Goal: Transaction & Acquisition: Book appointment/travel/reservation

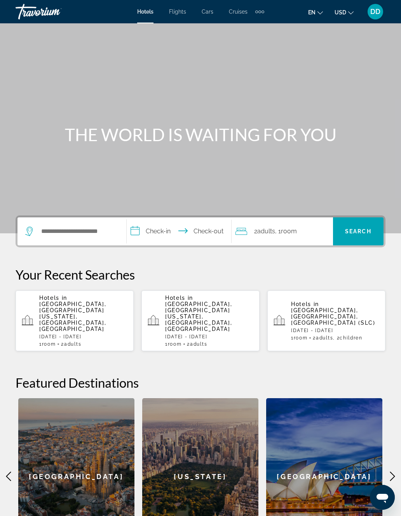
click at [192, 226] on input "**********" at bounding box center [181, 232] width 109 height 30
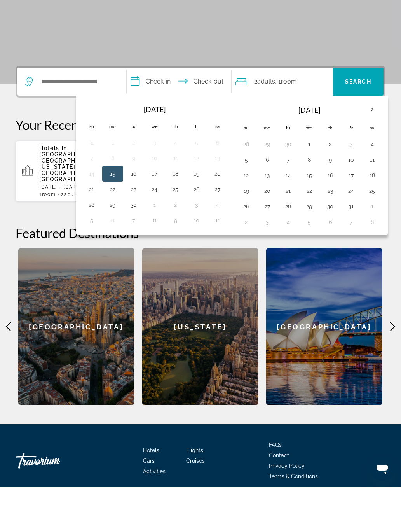
scroll to position [133, 0]
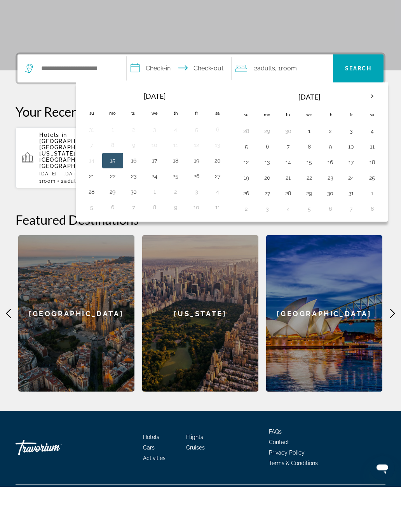
click at [354, 202] on button "24" at bounding box center [351, 207] width 12 height 11
click at [246, 217] on button "26" at bounding box center [246, 222] width 12 height 11
type input "**********"
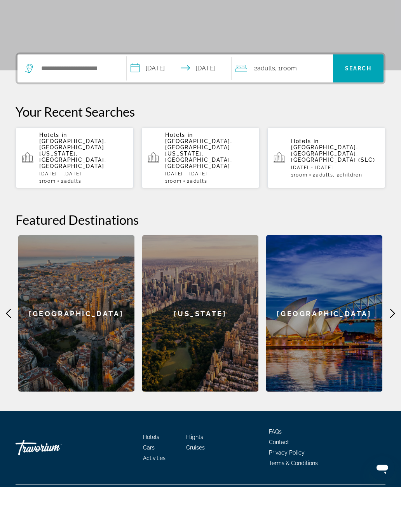
click at [307, 92] on div "2 Adult Adults , 1 Room rooms" at bounding box center [285, 97] width 98 height 11
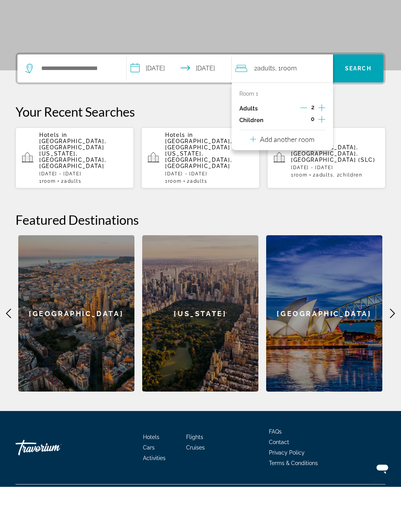
click at [323, 145] on icon "Increment children" at bounding box center [322, 148] width 7 height 7
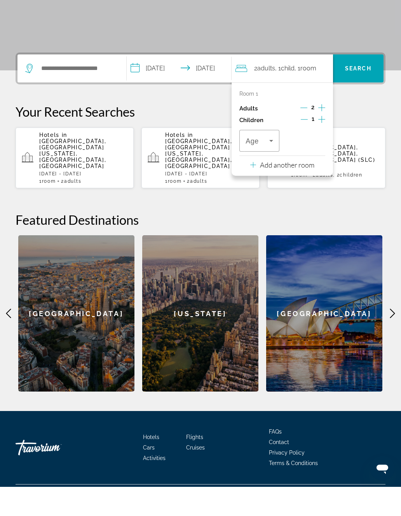
click at [322, 145] on icon "Increment children" at bounding box center [322, 148] width 7 height 7
click at [270, 165] on icon "Travelers: 2 adults, 2 children" at bounding box center [271, 169] width 9 height 9
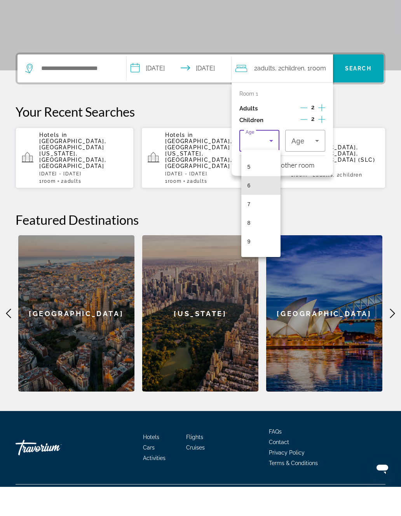
scroll to position [95, 0]
click at [265, 237] on mat-option "8" at bounding box center [261, 246] width 39 height 19
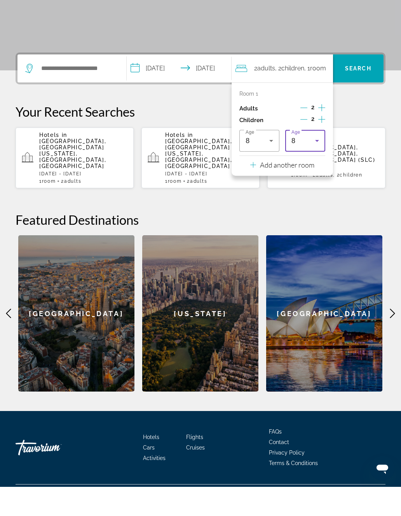
click at [314, 165] on icon "Travelers: 2 adults, 2 children" at bounding box center [317, 169] width 9 height 9
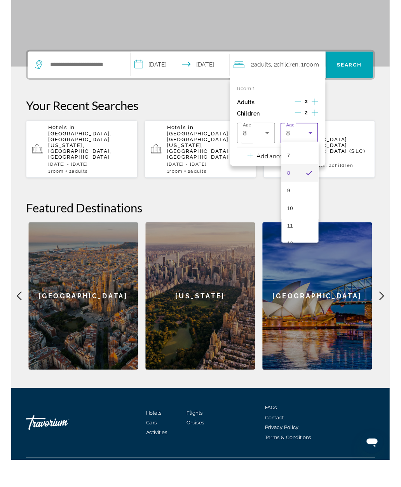
scroll to position [128, 0]
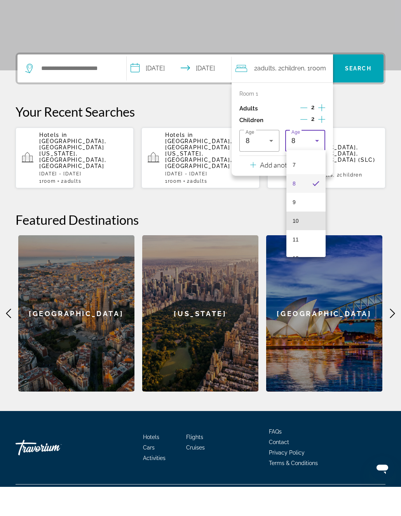
click at [308, 241] on mat-option "10" at bounding box center [306, 250] width 39 height 19
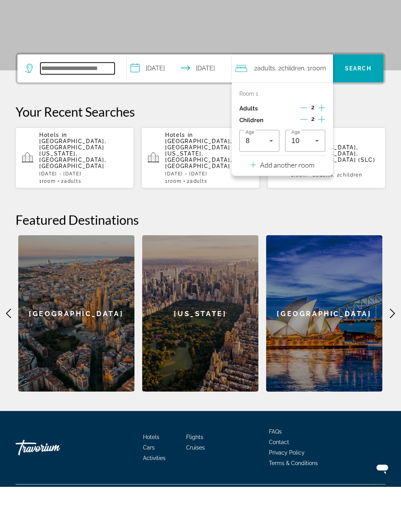
click at [93, 92] on input "Search widget" at bounding box center [77, 98] width 74 height 12
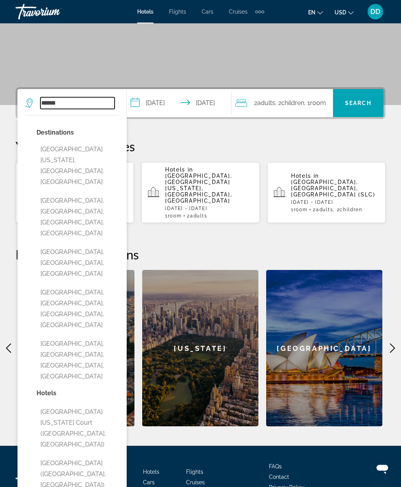
scroll to position [124, 0]
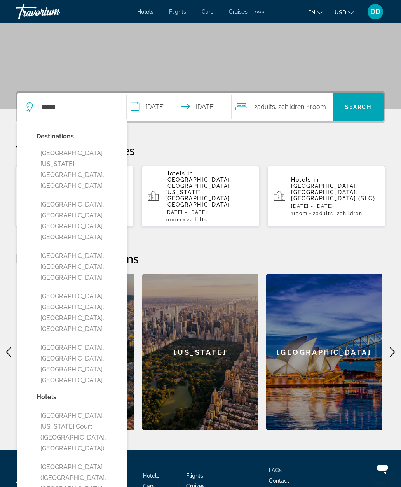
click at [98, 197] on button "[GEOGRAPHIC_DATA], [GEOGRAPHIC_DATA], [GEOGRAPHIC_DATA], [GEOGRAPHIC_DATA]" at bounding box center [78, 220] width 82 height 47
type input "**********"
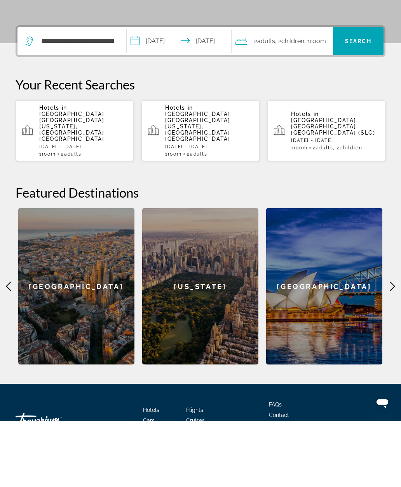
click at [356, 104] on span "Search" at bounding box center [358, 107] width 26 height 6
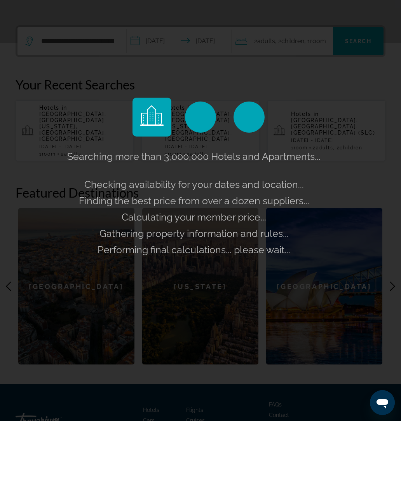
scroll to position [163, 0]
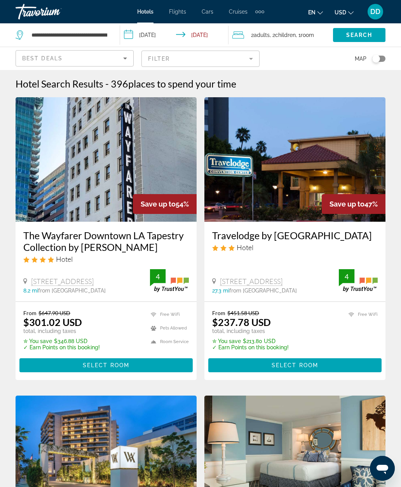
click at [235, 57] on mat-form-field "Filter" at bounding box center [201, 59] width 118 height 16
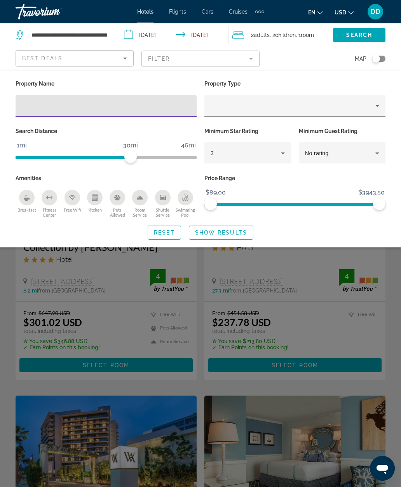
click at [319, 258] on div "Search widget" at bounding box center [200, 302] width 401 height 370
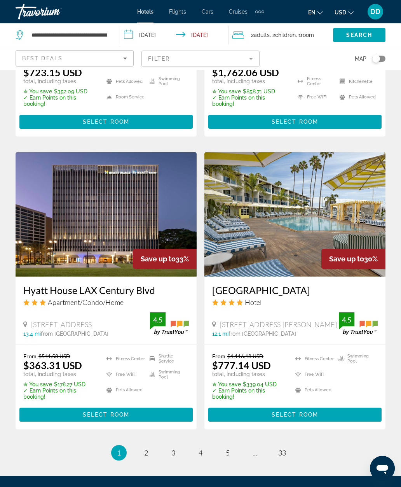
scroll to position [1469, 0]
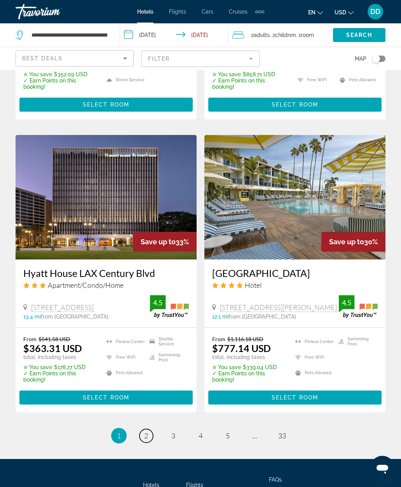
click at [144, 429] on link "page 2" at bounding box center [147, 436] width 14 height 14
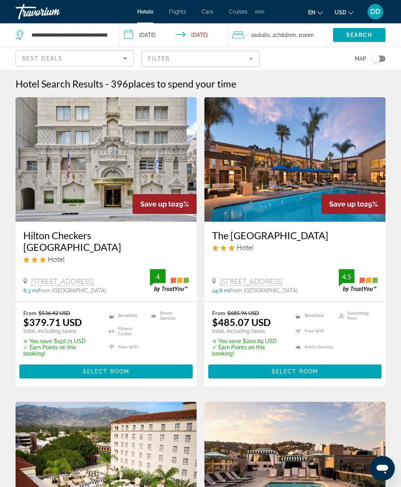
click at [196, 61] on mat-form-field "Filter" at bounding box center [201, 59] width 118 height 16
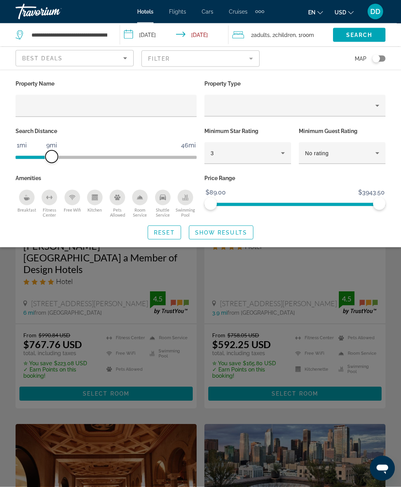
scroll to position [1, 0]
click at [235, 233] on span "Show Results" at bounding box center [221, 233] width 52 height 6
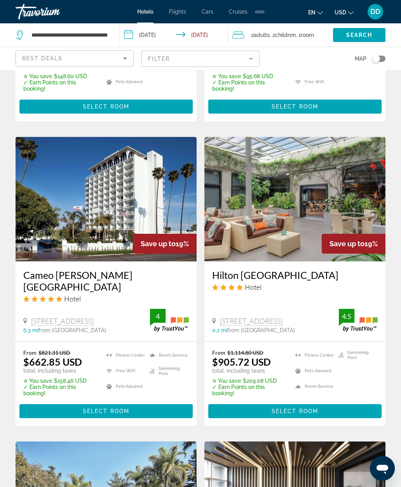
scroll to position [1214, 0]
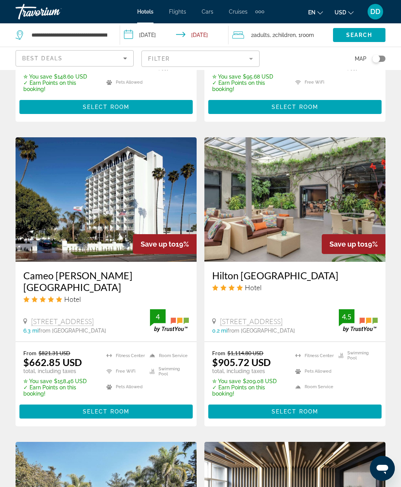
click at [350, 152] on img "Main content" at bounding box center [295, 199] width 181 height 124
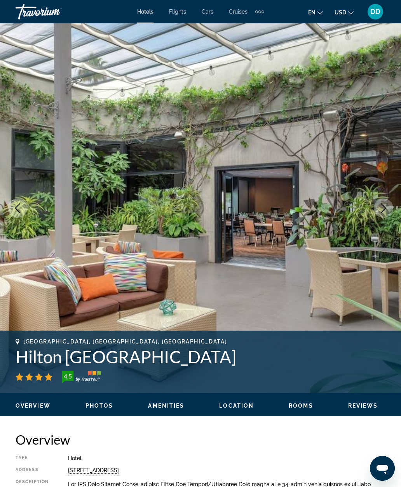
click at [376, 211] on button "Next image" at bounding box center [383, 207] width 19 height 19
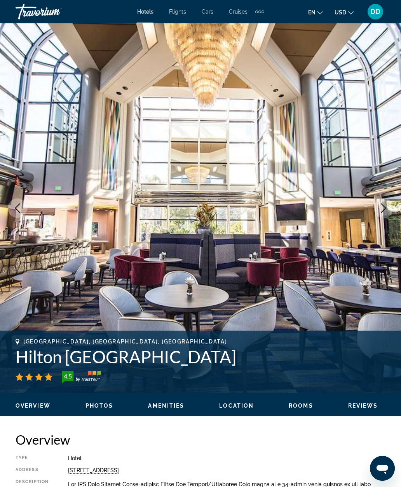
click at [382, 208] on icon "Next image" at bounding box center [383, 207] width 9 height 9
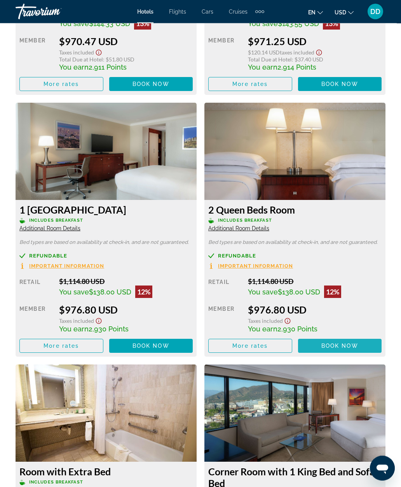
scroll to position [1775, 0]
click at [362, 341] on span "Main content" at bounding box center [340, 345] width 84 height 19
